Goal: Navigation & Orientation: Find specific page/section

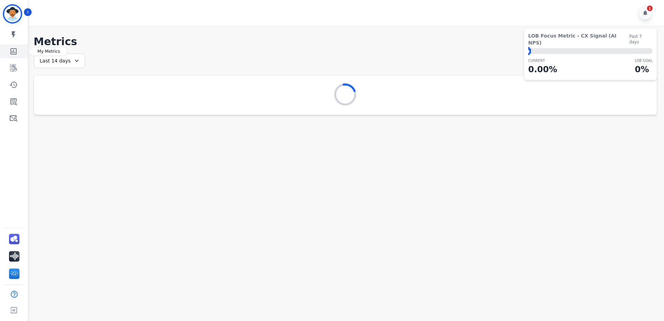
click at [11, 50] on icon "Sidebar" at bounding box center [13, 51] width 6 height 6
click at [643, 16] on div "1" at bounding box center [645, 13] width 14 height 14
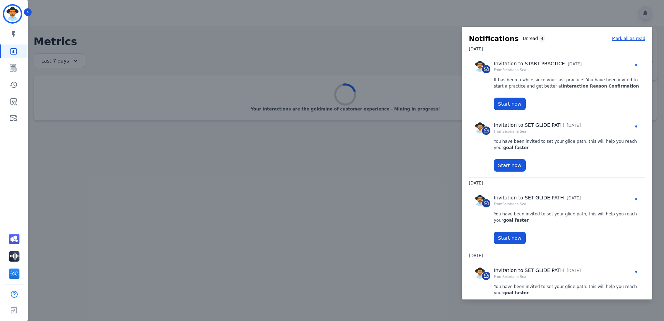
click at [643, 16] on div at bounding box center [332, 160] width 664 height 321
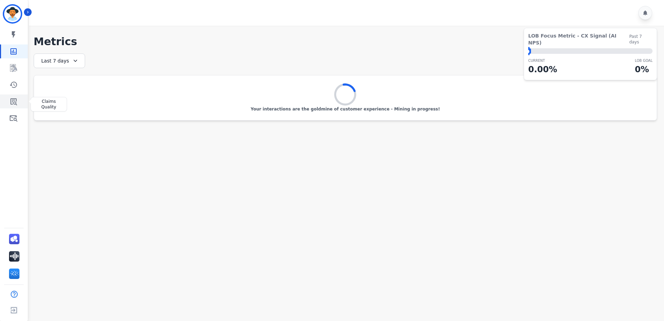
click at [17, 102] on icon "Sidebar" at bounding box center [13, 101] width 8 height 8
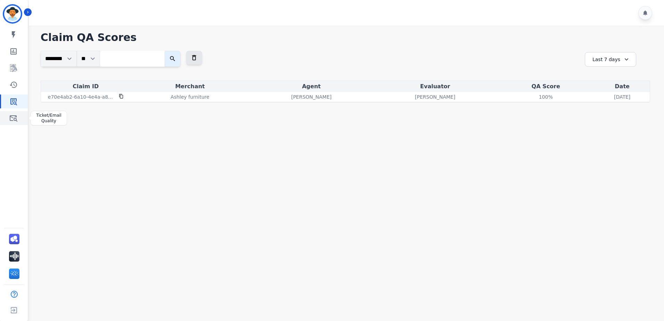
click at [17, 120] on icon "Sidebar" at bounding box center [13, 118] width 8 height 8
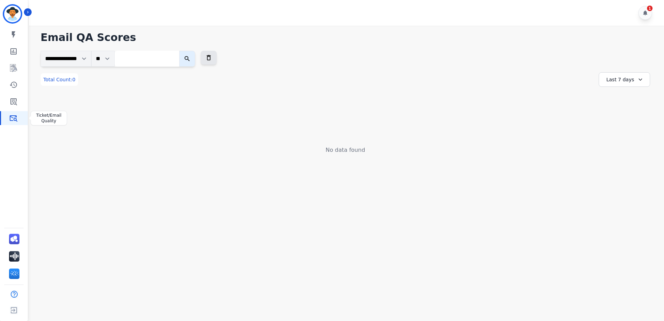
click at [14, 119] on icon "Sidebar" at bounding box center [13, 118] width 8 height 8
click at [16, 106] on link "Sidebar" at bounding box center [14, 101] width 27 height 14
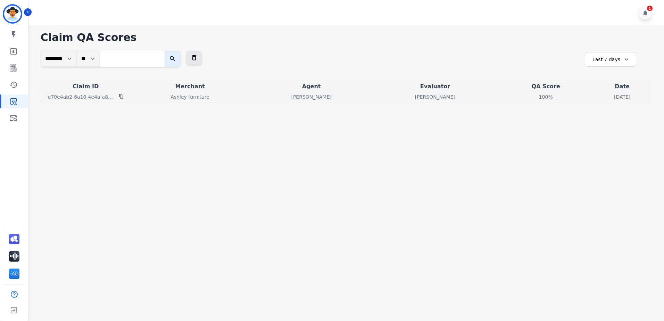
click at [121, 96] on icon at bounding box center [121, 96] width 5 height 5
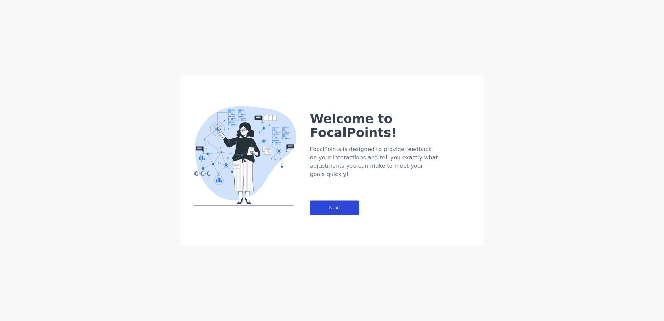
click at [331, 201] on div "Next" at bounding box center [334, 208] width 49 height 14
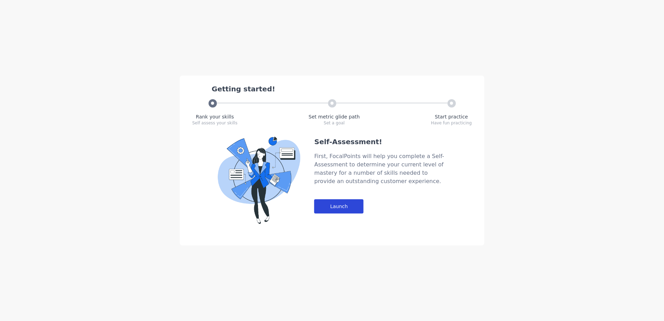
click at [353, 206] on div "Launch" at bounding box center [338, 206] width 49 height 14
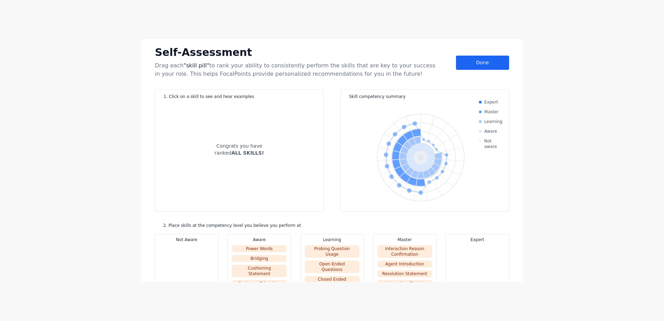
click at [485, 61] on div "Done" at bounding box center [482, 63] width 53 height 14
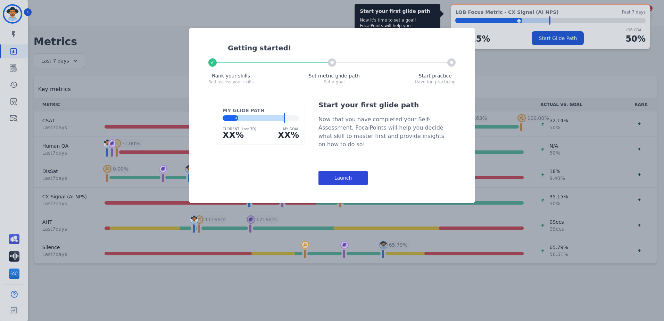
click at [345, 180] on div "Launch" at bounding box center [342, 178] width 49 height 14
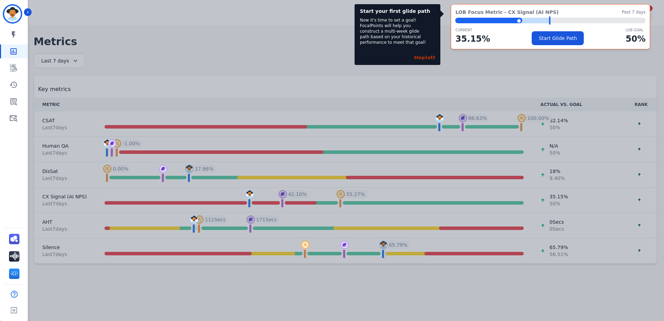
click at [373, 186] on div "Start your first glide path Now it's time to set a goal! FocalPoints will help …" at bounding box center [332, 160] width 664 height 321
click at [5, 68] on link "Sidebar" at bounding box center [14, 68] width 27 height 14
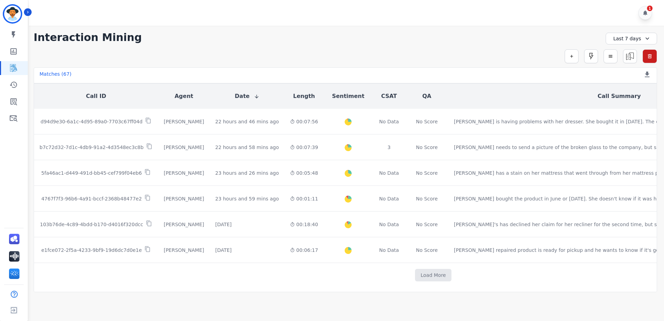
scroll to position [357, 0]
click at [14, 85] on icon "Sidebar" at bounding box center [13, 85] width 8 height 8
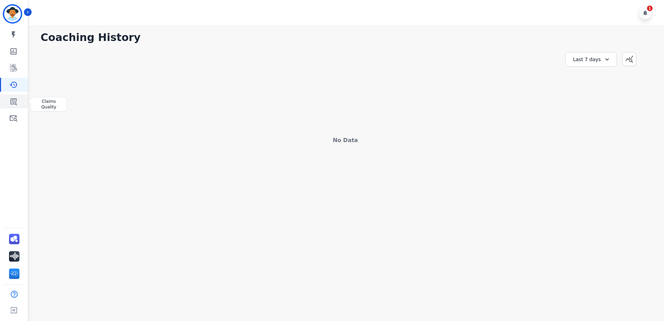
click at [13, 100] on icon "Sidebar" at bounding box center [13, 101] width 7 height 7
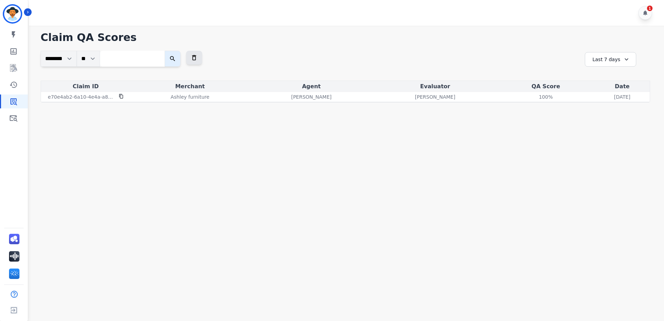
click at [625, 60] on icon at bounding box center [626, 59] width 3 height 2
click at [614, 119] on li "Last 30 days" at bounding box center [615, 118] width 35 height 7
click at [612, 61] on div "Last 30 days" at bounding box center [610, 59] width 51 height 15
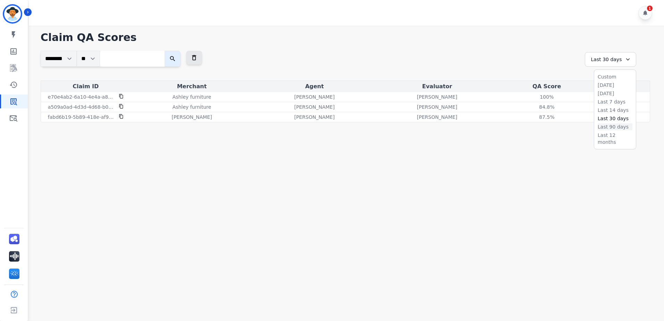
click at [617, 128] on li "Last 90 days" at bounding box center [615, 126] width 35 height 7
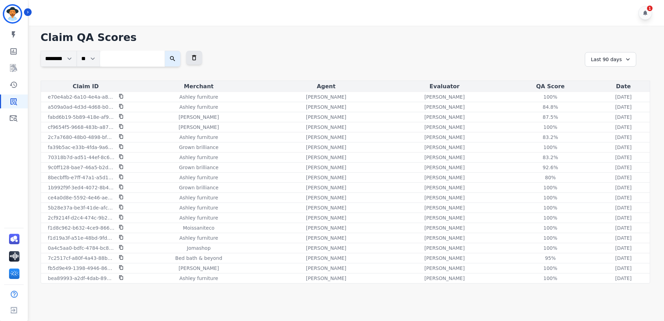
click at [613, 58] on div "Last 90 days" at bounding box center [610, 59] width 51 height 15
click at [614, 117] on li "Last 30 days" at bounding box center [615, 118] width 35 height 7
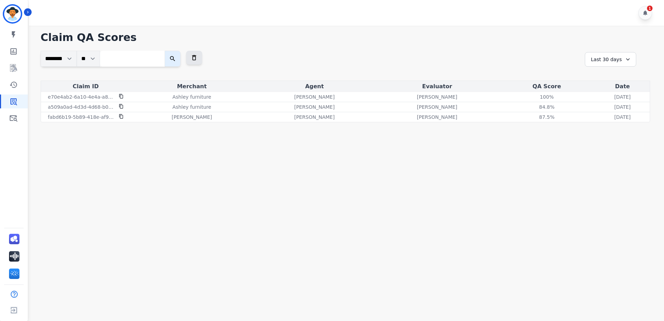
click at [619, 59] on div "Last 30 days" at bounding box center [610, 59] width 51 height 15
click at [617, 127] on li "Last 90 days" at bounding box center [615, 126] width 35 height 7
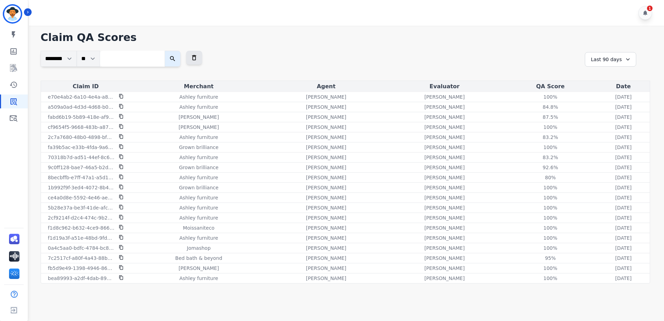
click at [614, 58] on div "Last 90 days" at bounding box center [610, 59] width 51 height 15
click at [617, 136] on li "Last 12 months" at bounding box center [615, 139] width 35 height 14
click at [643, 14] on icon at bounding box center [645, 13] width 6 height 6
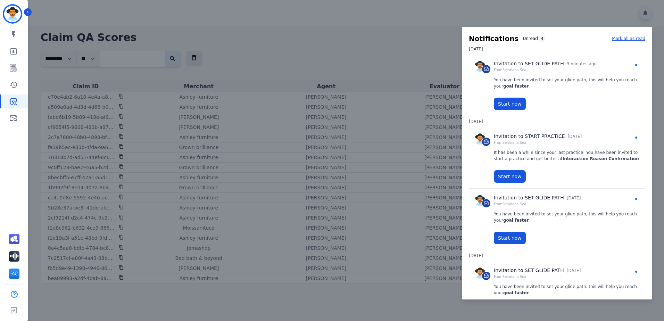
scroll to position [45, 0]
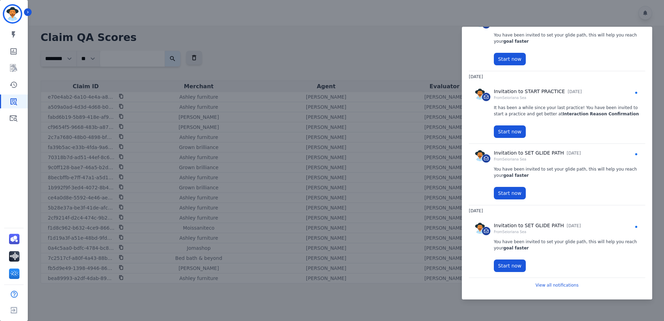
click at [345, 42] on div at bounding box center [332, 160] width 664 height 321
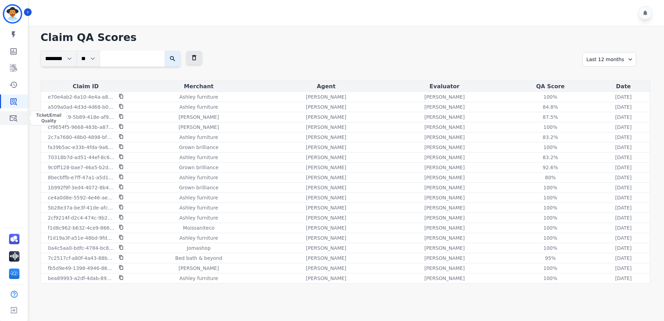
click at [8, 116] on link "Sidebar" at bounding box center [14, 118] width 27 height 14
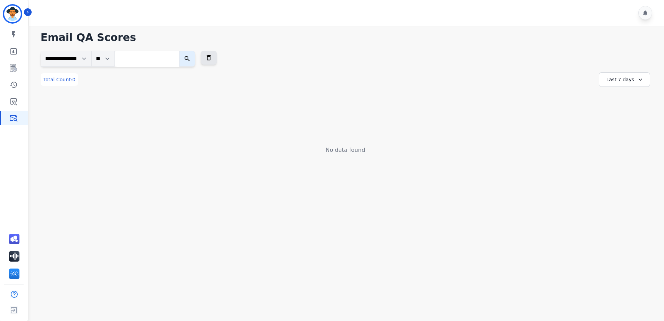
click at [625, 76] on div "Last 7 days" at bounding box center [624, 79] width 51 height 15
click at [631, 141] on li "Last 30 days" at bounding box center [628, 138] width 35 height 7
click at [13, 85] on icon "Sidebar" at bounding box center [13, 85] width 8 height 8
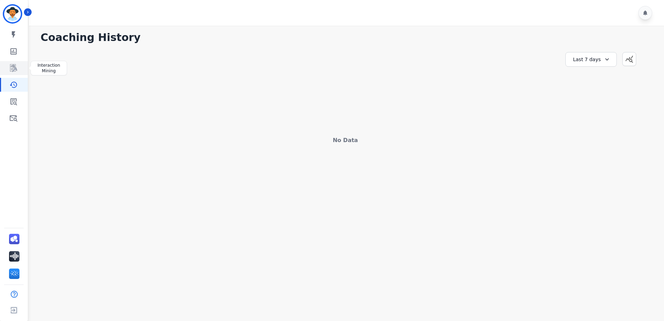
click at [14, 71] on icon "Sidebar" at bounding box center [13, 68] width 8 height 8
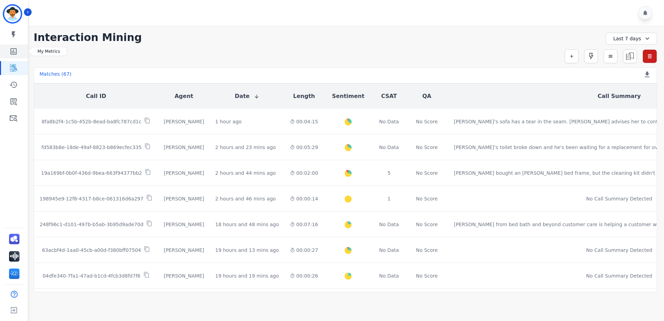
click at [7, 55] on link "Sidebar" at bounding box center [14, 51] width 27 height 14
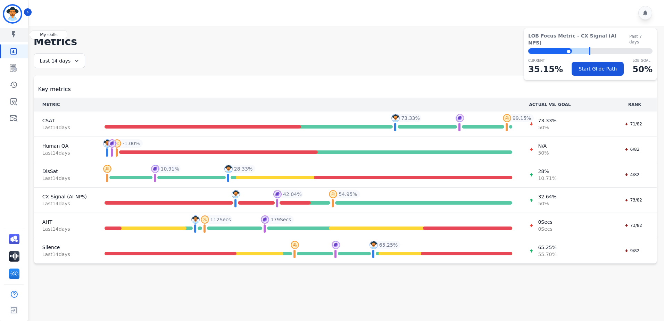
click at [13, 34] on icon "Sidebar" at bounding box center [13, 34] width 3 height 7
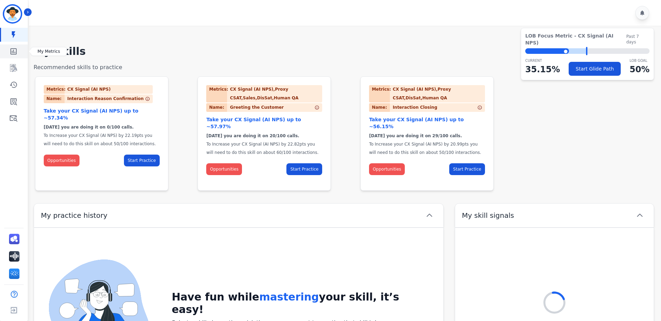
click at [17, 58] on link "Sidebar" at bounding box center [14, 51] width 27 height 14
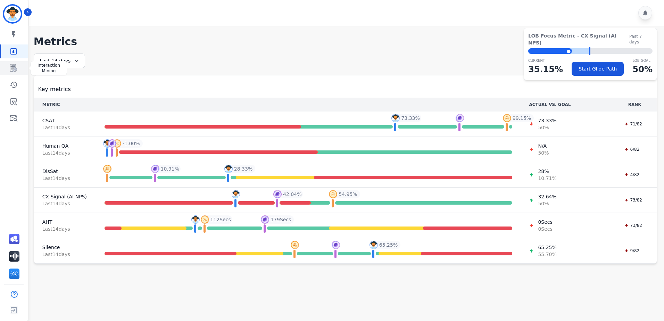
click at [19, 65] on link "Sidebar" at bounding box center [14, 68] width 27 height 14
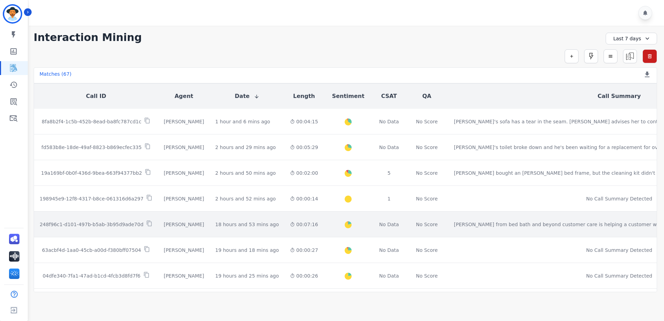
scroll to position [69, 0]
